Goal: Information Seeking & Learning: Learn about a topic

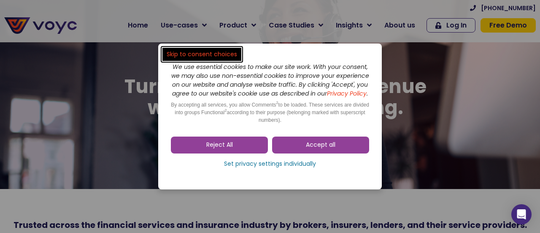
click at [261, 77] on icon "We use essential cookies to make our site work. With your consent, we may also …" at bounding box center [270, 79] width 198 height 35
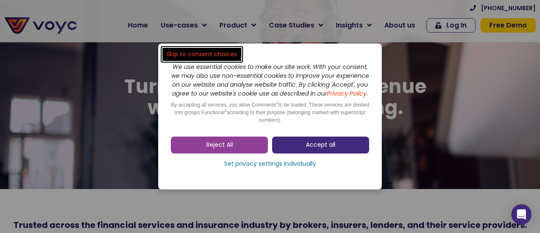
click at [309, 145] on link "Accept all" at bounding box center [320, 144] width 97 height 17
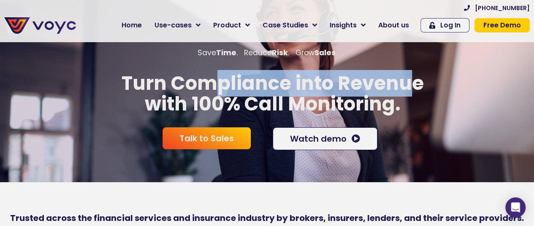
drag, startPoint x: 218, startPoint y: 81, endPoint x: 418, endPoint y: 86, distance: 199.7
click at [418, 86] on p "Turn Compliance into Revenue with 100% Call Monitoring." at bounding box center [272, 94] width 545 height 42
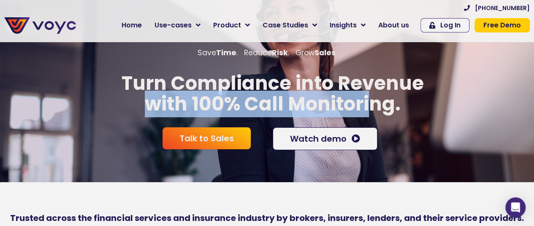
drag, startPoint x: 145, startPoint y: 109, endPoint x: 374, endPoint y: 103, distance: 228.9
click at [374, 103] on p "Turn Compliance into Revenue with 100% Call Monitoring." at bounding box center [272, 94] width 545 height 42
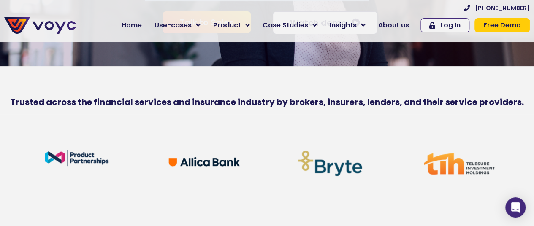
scroll to position [116, 0]
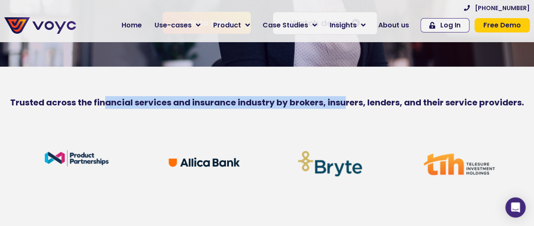
drag, startPoint x: 103, startPoint y: 105, endPoint x: 344, endPoint y: 104, distance: 240.6
click at [344, 104] on b "Trusted across the financial services and insurance industry by brokers, insure…" at bounding box center [267, 103] width 514 height 12
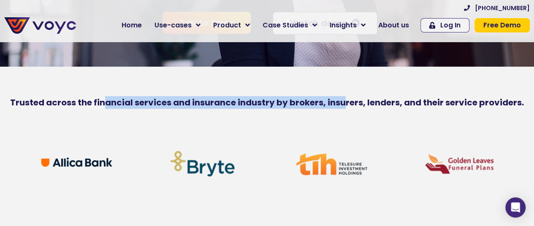
click at [344, 104] on b "Trusted across the financial services and insurance industry by brokers, insure…" at bounding box center [267, 103] width 514 height 12
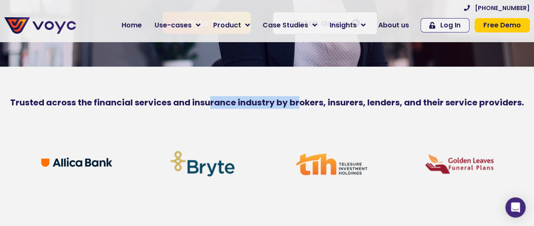
drag, startPoint x: 210, startPoint y: 113, endPoint x: 386, endPoint y: 97, distance: 176.8
click at [386, 97] on div "Trusted across the financial services and insurance industry by brokers, insure…" at bounding box center [267, 91] width 534 height 48
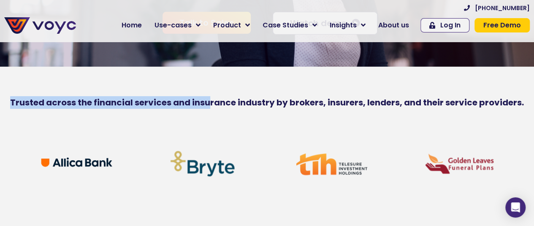
click at [386, 97] on div "Trusted across the financial services and insurance industry by brokers, insure…" at bounding box center [267, 91] width 534 height 48
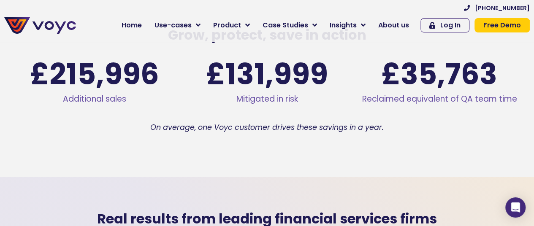
scroll to position [1159, 0]
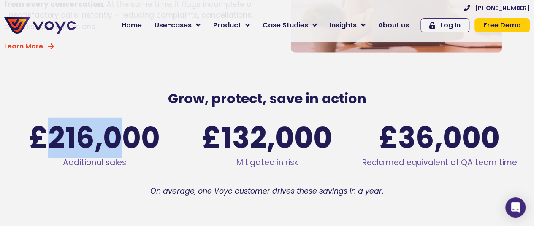
drag, startPoint x: 43, startPoint y: 157, endPoint x: 212, endPoint y: 156, distance: 168.9
click at [212, 156] on div "Additional sales £ 216,000 Mitigated in risk £ 132,000 Reclaimed equivalent of …" at bounding box center [266, 148] width 517 height 58
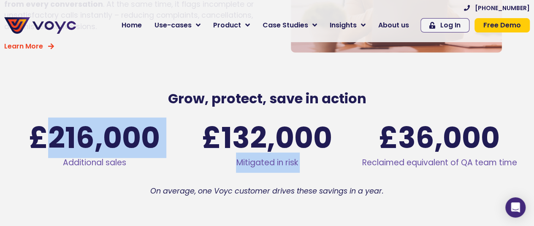
click at [212, 153] on span "£" at bounding box center [203, 138] width 36 height 29
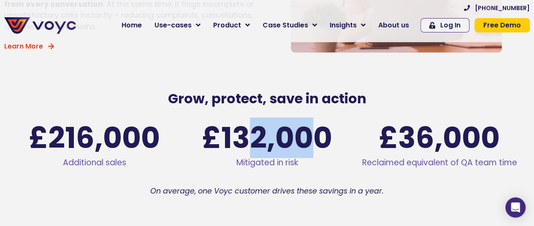
drag, startPoint x: 255, startPoint y: 152, endPoint x: 366, endPoint y: 152, distance: 110.6
click at [366, 152] on div "Additional sales £ 216,000 Mitigated in risk £ 132,000 Reclaimed equivalent of …" at bounding box center [266, 148] width 517 height 58
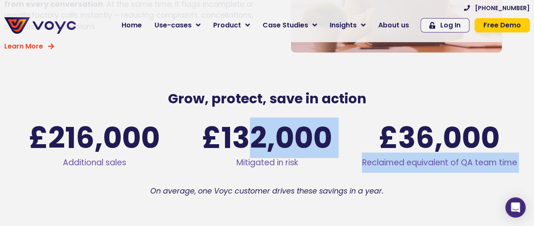
click at [366, 152] on span "£" at bounding box center [378, 138] width 41 height 29
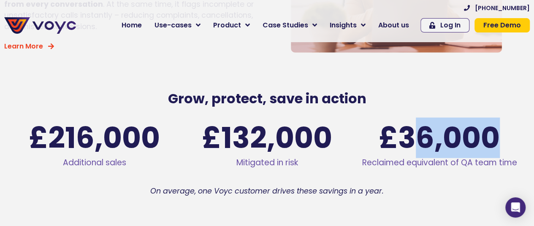
drag, startPoint x: 418, startPoint y: 139, endPoint x: 533, endPoint y: 133, distance: 114.6
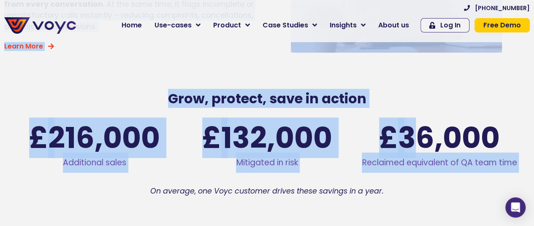
scroll to position [1192, 0]
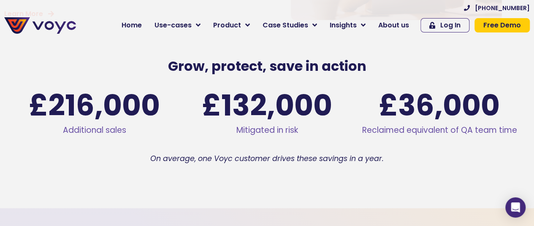
click at [361, 170] on div "On average, one Voyc customer drives these savings in a year." at bounding box center [266, 161] width 517 height 17
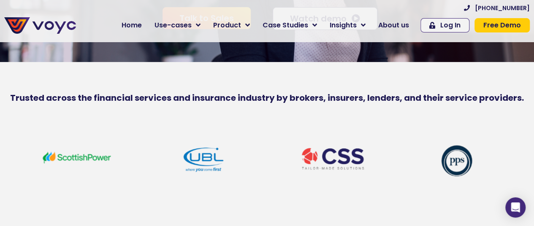
scroll to position [0, 0]
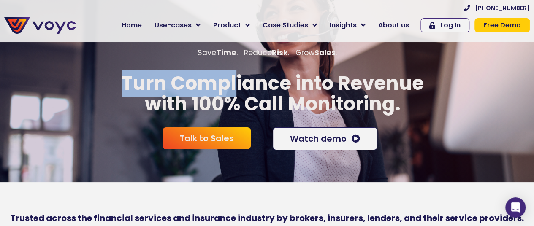
drag, startPoint x: 97, startPoint y: 96, endPoint x: 274, endPoint y: 90, distance: 177.4
click at [274, 90] on p "Turn Compliance into Revenue with 100% Call Monitoring." at bounding box center [272, 94] width 545 height 42
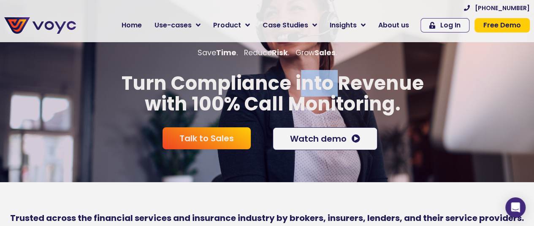
drag, startPoint x: 299, startPoint y: 88, endPoint x: 404, endPoint y: 87, distance: 105.1
click at [404, 87] on p "Turn Compliance into Revenue with 100% Call Monitoring." at bounding box center [272, 94] width 545 height 42
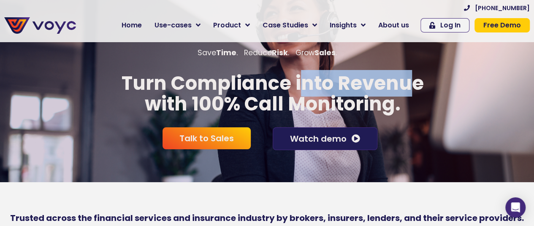
click at [324, 143] on span "Watch demo" at bounding box center [318, 139] width 57 height 8
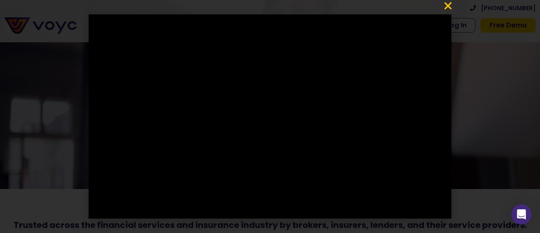
click at [447, 4] on icon "Close" at bounding box center [448, 6] width 10 height 10
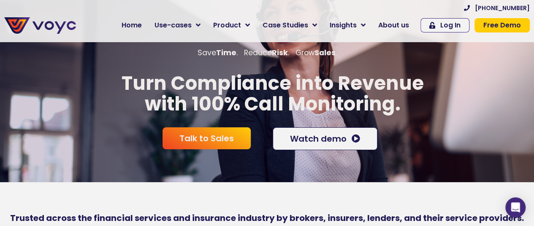
click at [209, 195] on div at bounding box center [267, 192] width 534 height 21
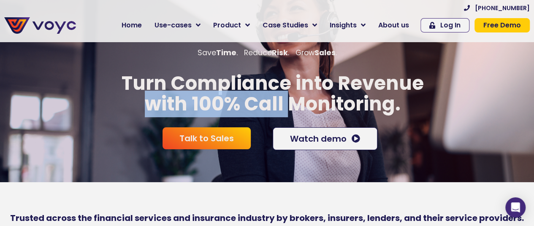
drag, startPoint x: 127, startPoint y: 106, endPoint x: 306, endPoint y: 100, distance: 179.9
click at [306, 100] on p "Turn Compliance into Revenue with 100% Call Monitoring." at bounding box center [272, 94] width 545 height 42
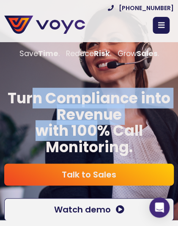
drag, startPoint x: 30, startPoint y: 101, endPoint x: 124, endPoint y: 153, distance: 107.4
click at [124, 153] on p "Turn Compliance into Revenue with 100% Call Monitoring." at bounding box center [89, 122] width 182 height 65
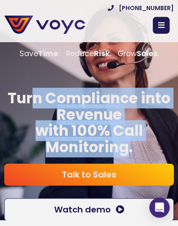
click at [124, 153] on p "Turn Compliance into Revenue with 100% Call Monitoring." at bounding box center [89, 122] width 182 height 65
